Goal: Find specific page/section: Find specific page/section

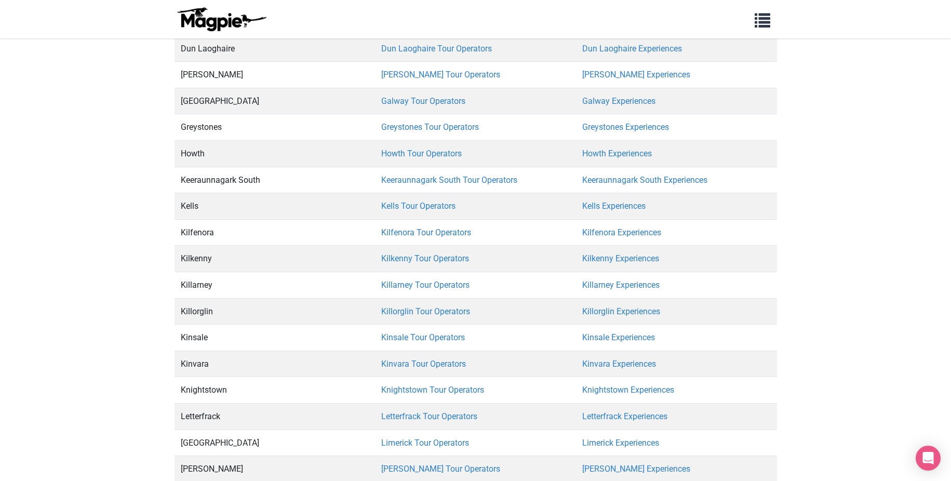
scroll to position [55341, 0]
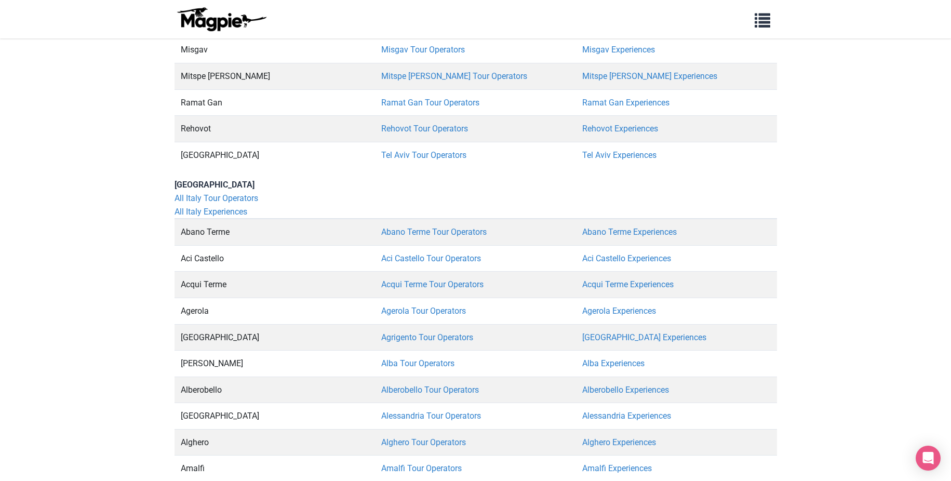
scroll to position [56271, 0]
